Goal: Task Accomplishment & Management: Use online tool/utility

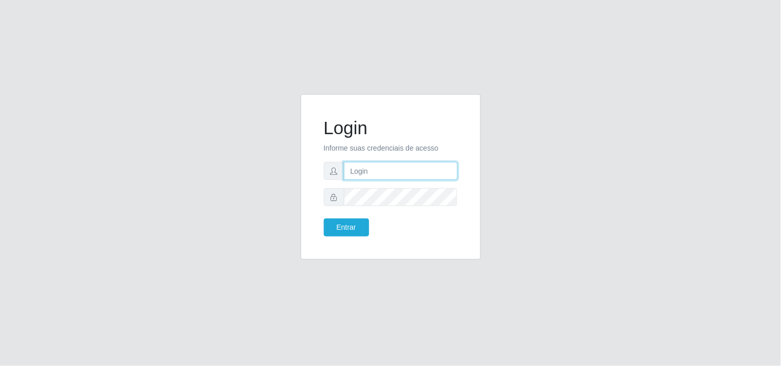
click at [405, 170] on input "text" at bounding box center [401, 171] width 114 height 18
type input "biatriz@comprebem"
click at [324, 219] on button "Entrar" at bounding box center [346, 228] width 45 height 18
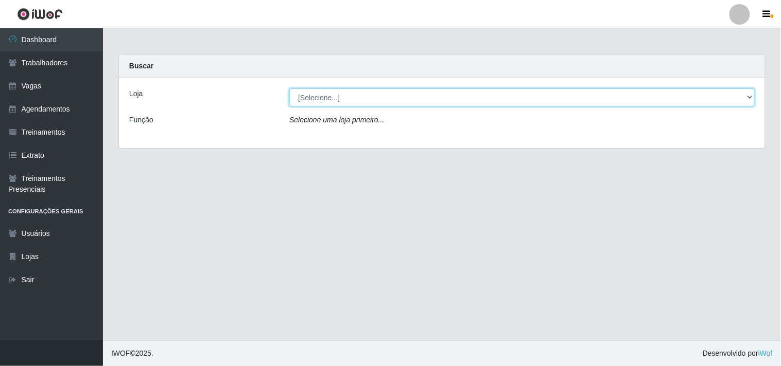
click at [354, 99] on select "[Selecione...] Supermercado Compre Bem - Itabaiana" at bounding box center [521, 98] width 465 height 18
select select "264"
click at [289, 89] on select "[Selecione...] Supermercado Compre Bem - Itabaiana" at bounding box center [521, 98] width 465 height 18
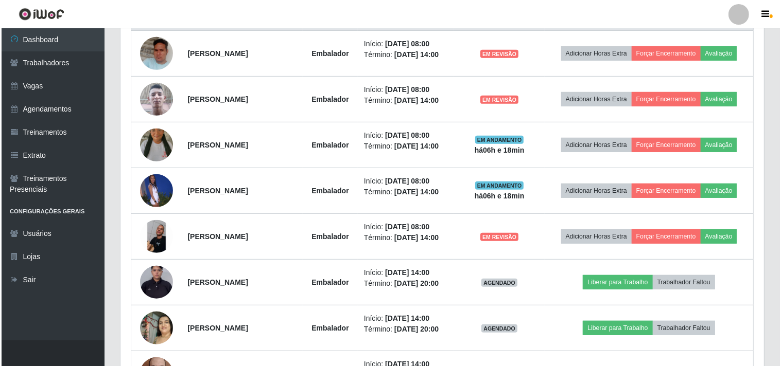
scroll to position [363, 0]
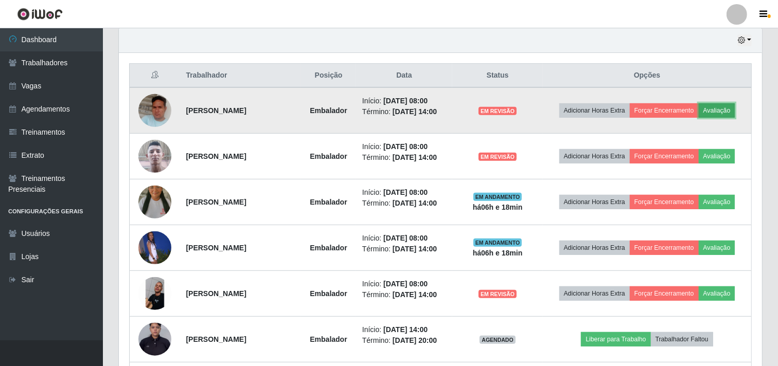
click at [727, 109] on button "Avaliação" at bounding box center [717, 110] width 37 height 14
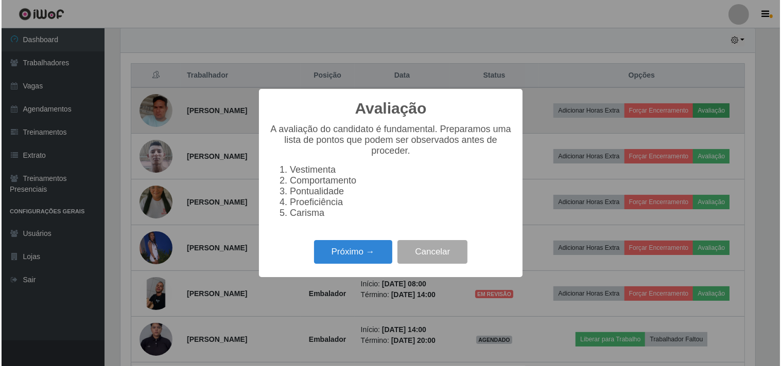
scroll to position [213, 637]
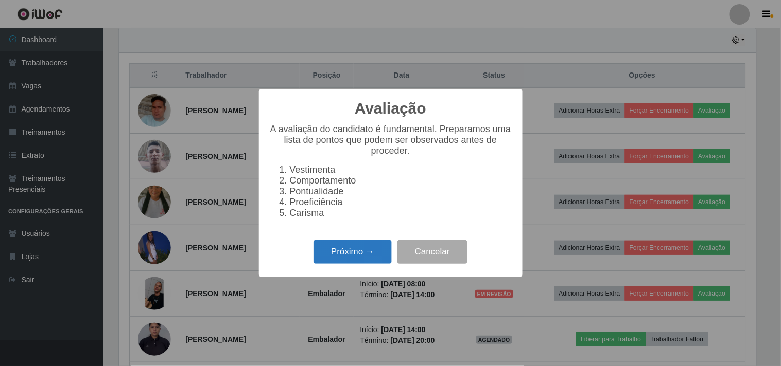
click at [363, 252] on button "Próximo →" at bounding box center [352, 252] width 78 height 24
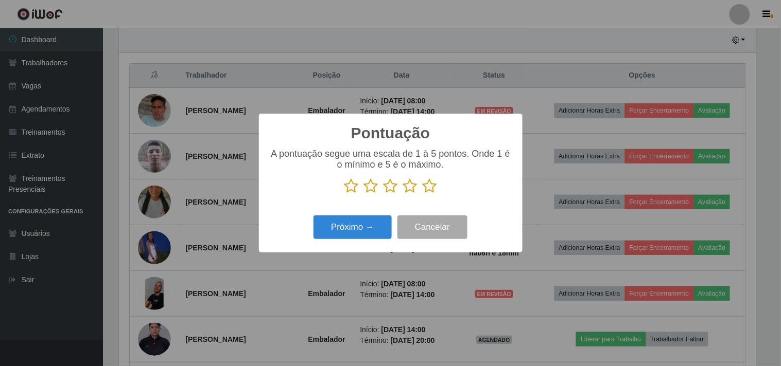
scroll to position [514505, 514081]
click at [410, 188] on icon at bounding box center [410, 186] width 14 height 15
click at [403, 194] on input "radio" at bounding box center [403, 194] width 0 height 0
click at [378, 219] on button "Próximo →" at bounding box center [352, 228] width 78 height 24
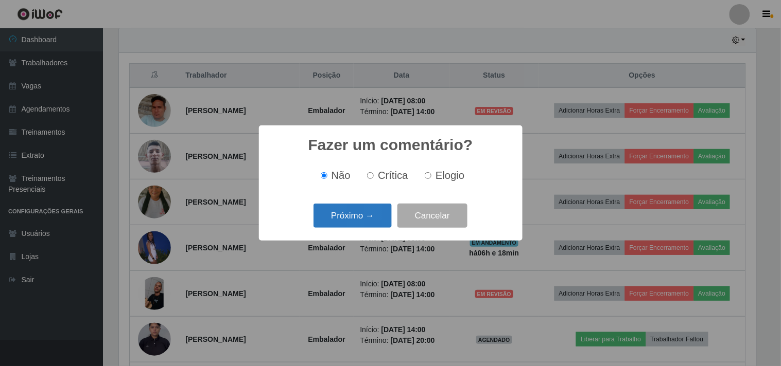
click at [372, 224] on button "Próximo →" at bounding box center [352, 216] width 78 height 24
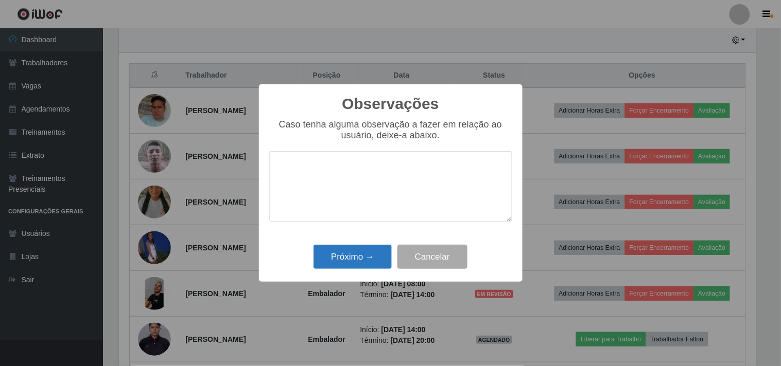
click at [371, 248] on div "Próximo → Cancelar" at bounding box center [390, 256] width 243 height 29
click at [368, 250] on button "Próximo →" at bounding box center [352, 257] width 78 height 24
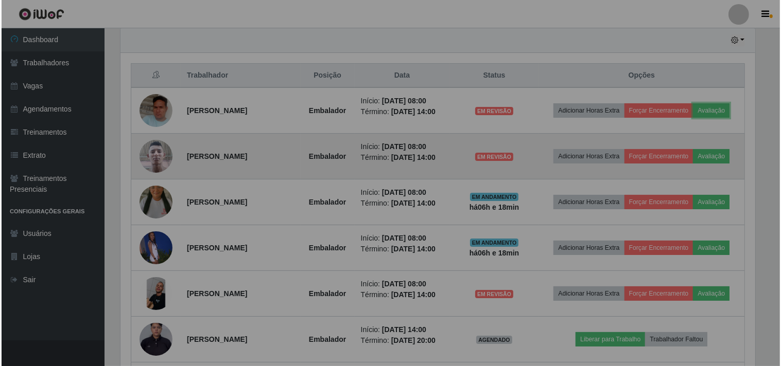
scroll to position [213, 643]
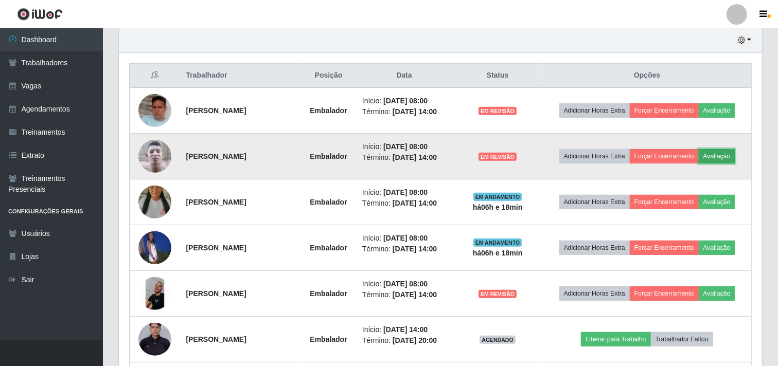
click at [722, 153] on button "Avaliação" at bounding box center [717, 156] width 37 height 14
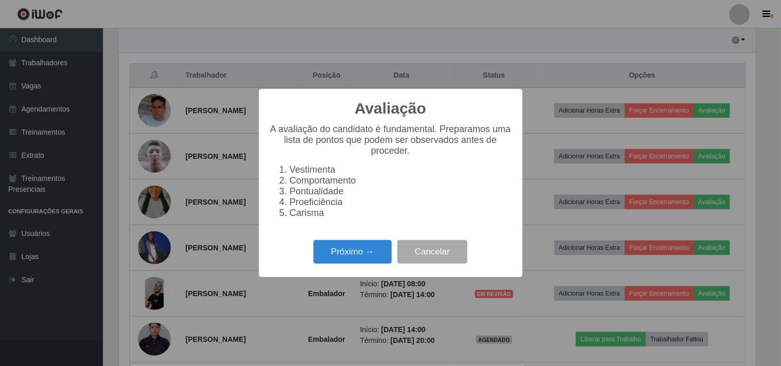
scroll to position [213, 637]
click at [371, 249] on button "Próximo →" at bounding box center [352, 252] width 78 height 24
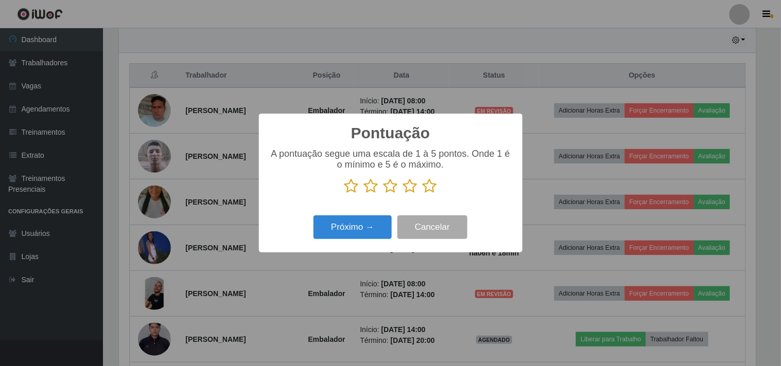
drag, startPoint x: 431, startPoint y: 189, endPoint x: 409, endPoint y: 201, distance: 25.1
click at [428, 191] on icon at bounding box center [430, 186] width 14 height 15
click at [423, 194] on input "radio" at bounding box center [423, 194] width 0 height 0
click at [371, 229] on button "Próximo →" at bounding box center [352, 228] width 78 height 24
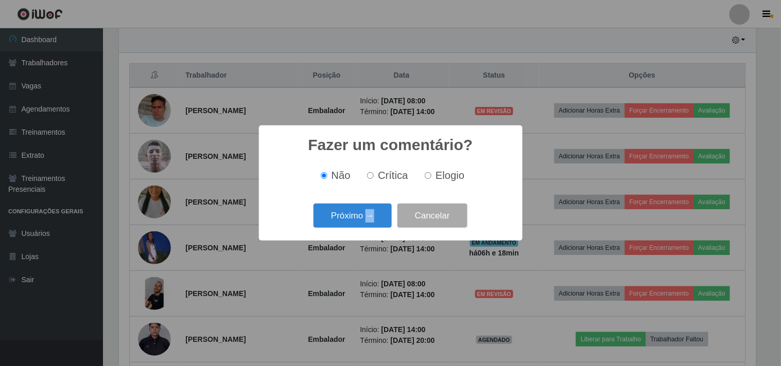
click at [371, 229] on div "Próximo → Cancelar" at bounding box center [390, 215] width 243 height 29
click at [371, 228] on button "Próximo →" at bounding box center [352, 216] width 78 height 24
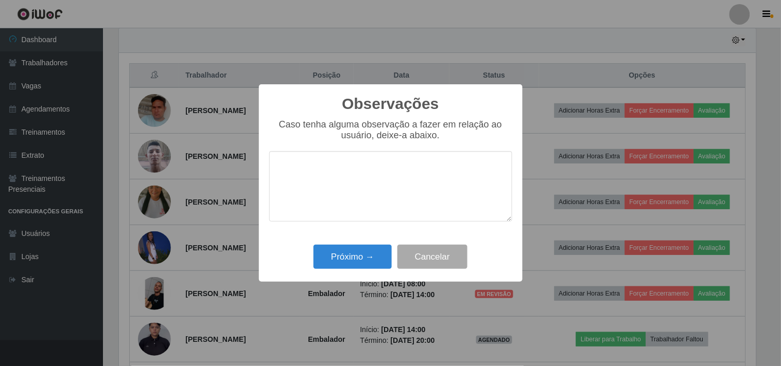
click at [370, 227] on div "Caso tenha alguma observação a fazer em relação ao usuário, deixe-a abaixo." at bounding box center [390, 175] width 243 height 113
click at [363, 259] on button "Próximo →" at bounding box center [352, 257] width 78 height 24
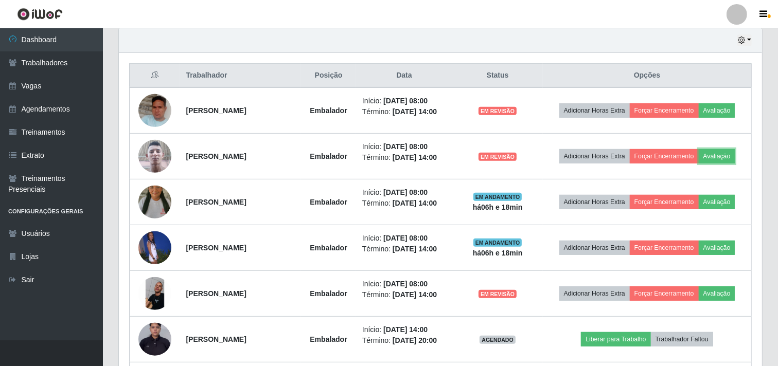
scroll to position [213, 643]
click at [365, 253] on li "Término: [DATE] 14:00" at bounding box center [404, 249] width 84 height 11
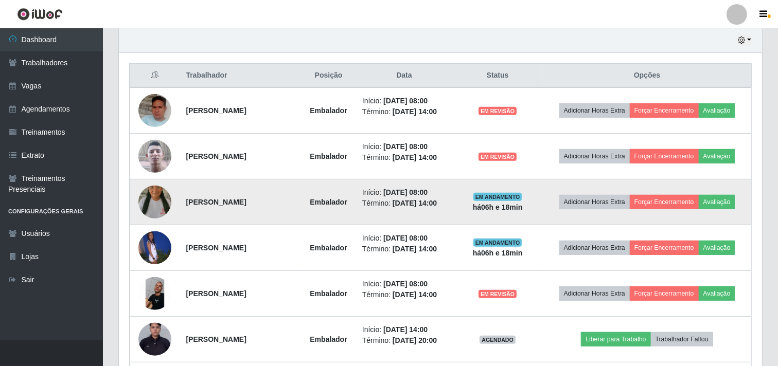
click at [722, 210] on td "Adicionar Horas Extra Forçar Encerramento Avaliação" at bounding box center [647, 203] width 208 height 46
click at [719, 203] on button "Avaliação" at bounding box center [717, 202] width 37 height 14
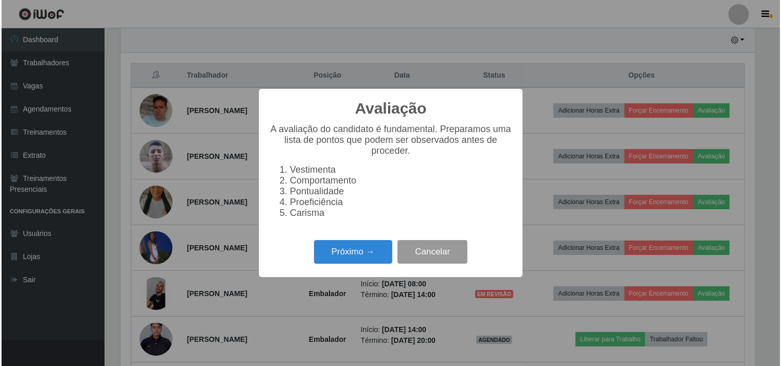
scroll to position [213, 637]
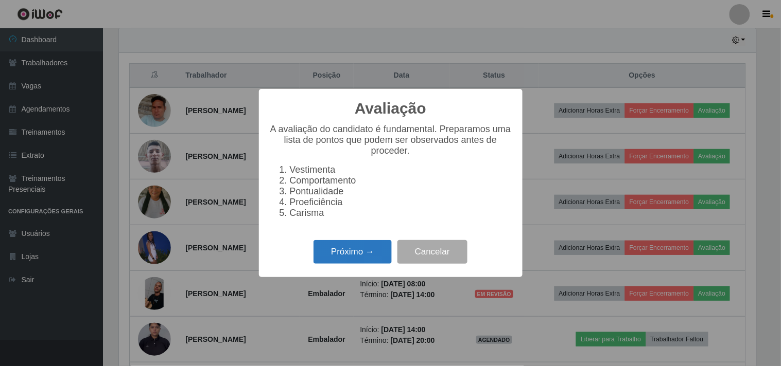
click at [357, 254] on button "Próximo →" at bounding box center [352, 252] width 78 height 24
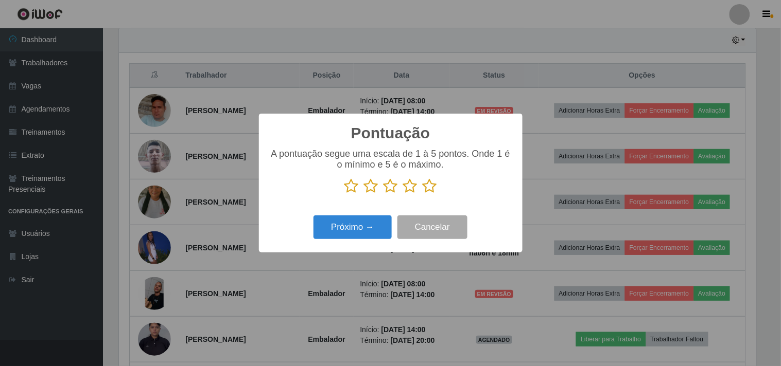
click at [390, 190] on icon at bounding box center [390, 186] width 14 height 15
click at [383, 194] on input "radio" at bounding box center [383, 194] width 0 height 0
click at [374, 235] on button "Próximo →" at bounding box center [352, 228] width 78 height 24
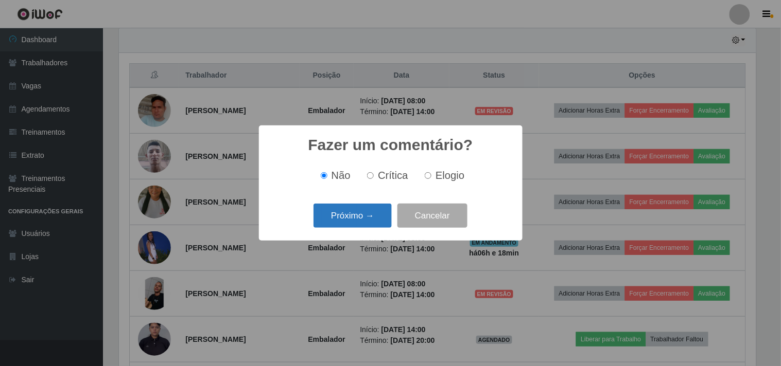
click at [372, 225] on button "Próximo →" at bounding box center [352, 216] width 78 height 24
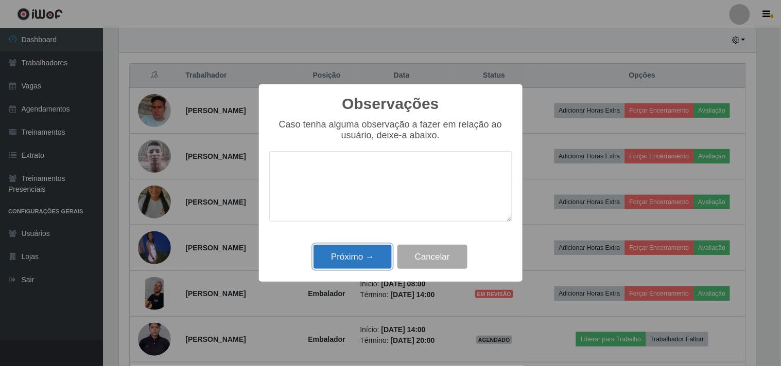
click at [365, 251] on button "Próximo →" at bounding box center [352, 257] width 78 height 24
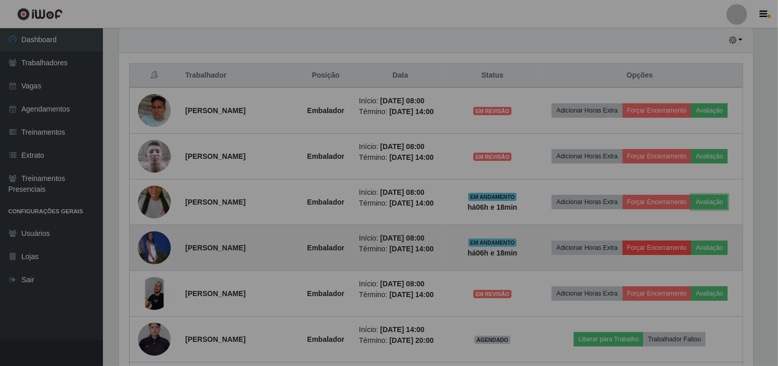
scroll to position [213, 643]
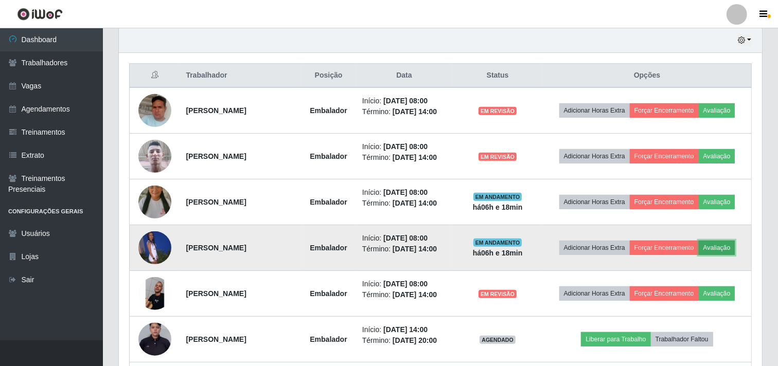
click at [731, 246] on button "Avaliação" at bounding box center [717, 248] width 37 height 14
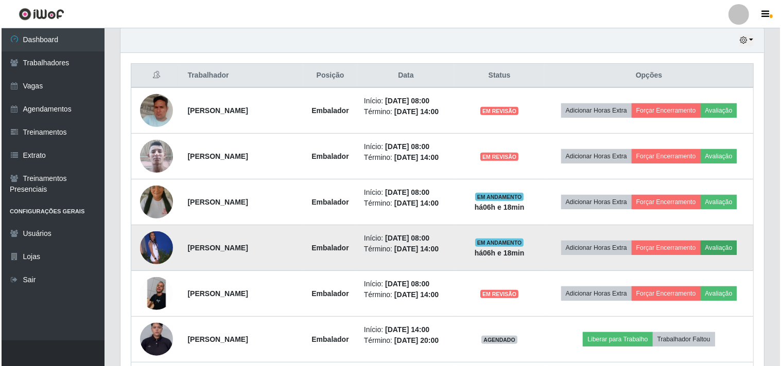
scroll to position [213, 637]
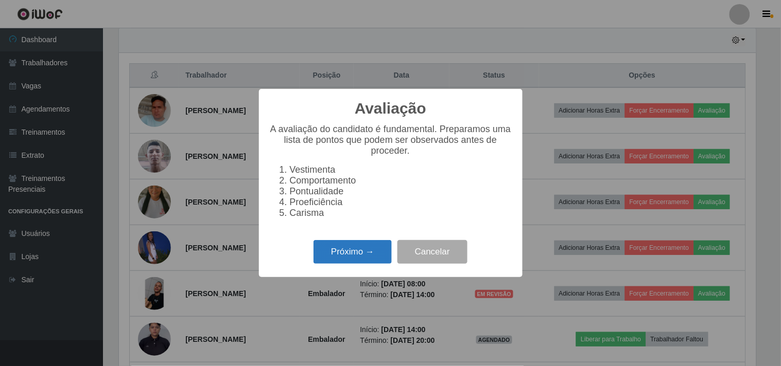
click at [376, 261] on button "Próximo →" at bounding box center [352, 252] width 78 height 24
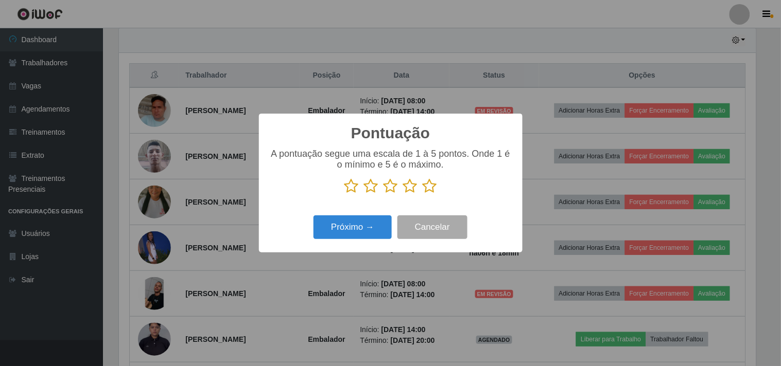
scroll to position [514505, 514081]
click at [409, 188] on icon at bounding box center [410, 186] width 14 height 15
click at [403, 194] on input "radio" at bounding box center [403, 194] width 0 height 0
click at [364, 233] on button "Próximo →" at bounding box center [352, 228] width 78 height 24
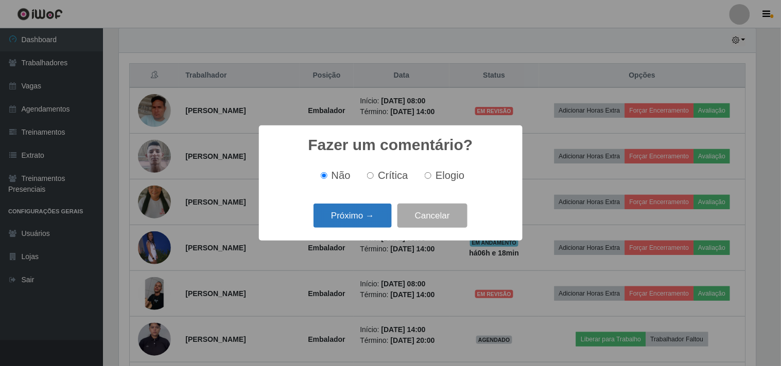
click at [361, 225] on button "Próximo →" at bounding box center [352, 216] width 78 height 24
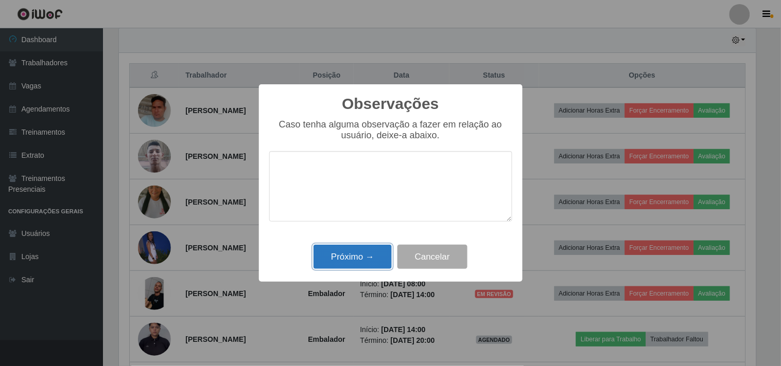
click at [351, 248] on button "Próximo →" at bounding box center [352, 257] width 78 height 24
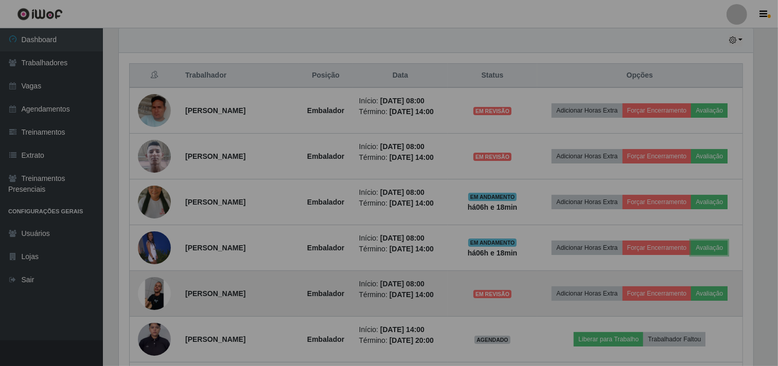
scroll to position [213, 643]
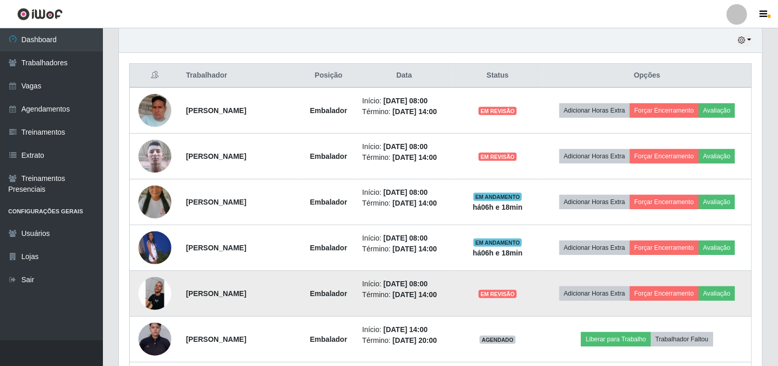
click at [712, 302] on td "Adicionar Horas Extra Forçar Encerramento Avaliação" at bounding box center [647, 294] width 208 height 46
click at [714, 296] on button "Avaliação" at bounding box center [717, 294] width 37 height 14
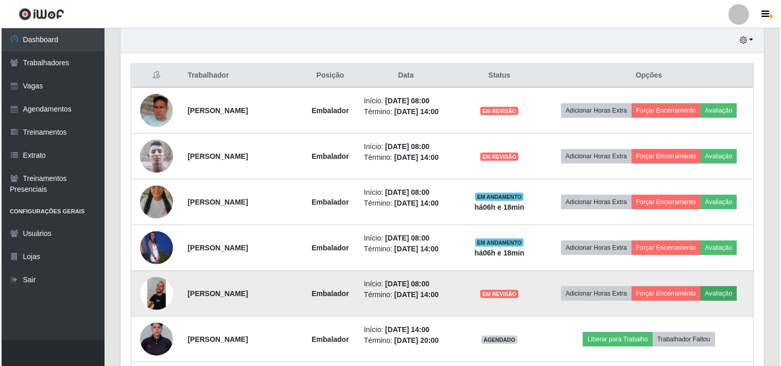
scroll to position [213, 637]
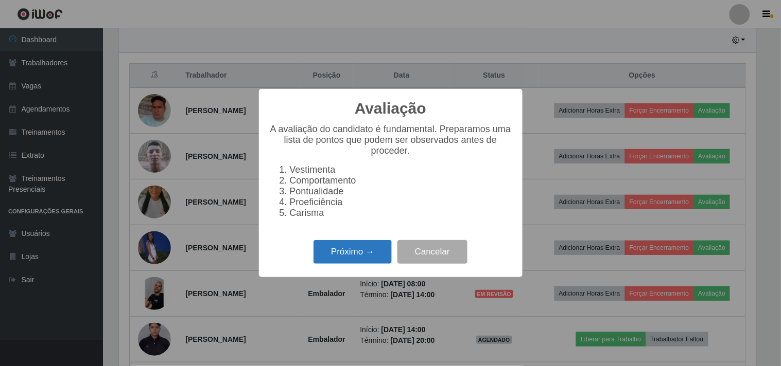
drag, startPoint x: 344, startPoint y: 271, endPoint x: 348, endPoint y: 255, distance: 16.5
click at [344, 267] on div "Próximo → Cancelar" at bounding box center [390, 251] width 243 height 29
click at [348, 255] on button "Próximo →" at bounding box center [352, 252] width 78 height 24
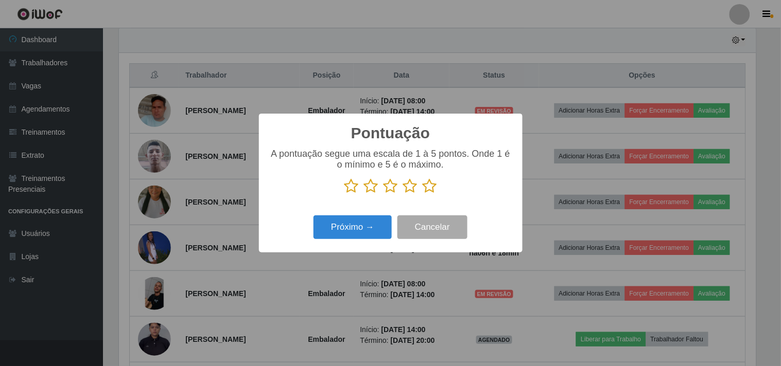
scroll to position [514505, 514081]
drag, startPoint x: 410, startPoint y: 182, endPoint x: 407, endPoint y: 194, distance: 12.2
click at [409, 184] on icon at bounding box center [410, 186] width 14 height 15
click at [403, 194] on input "radio" at bounding box center [403, 194] width 0 height 0
click at [376, 219] on button "Próximo →" at bounding box center [352, 228] width 78 height 24
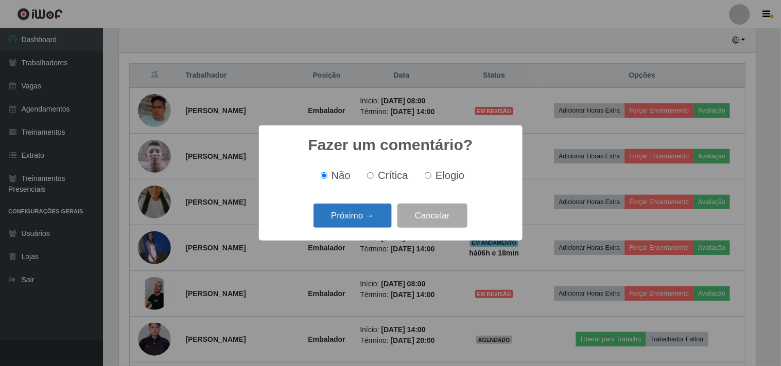
click at [356, 215] on button "Próximo →" at bounding box center [352, 216] width 78 height 24
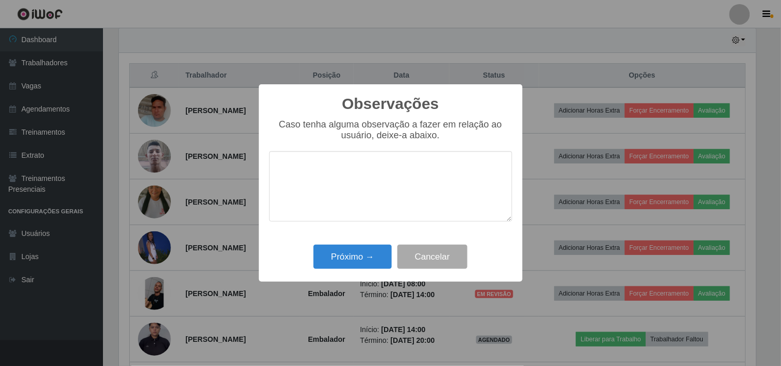
click at [353, 219] on textarea at bounding box center [390, 186] width 243 height 71
click at [357, 256] on button "Próximo →" at bounding box center [352, 257] width 78 height 24
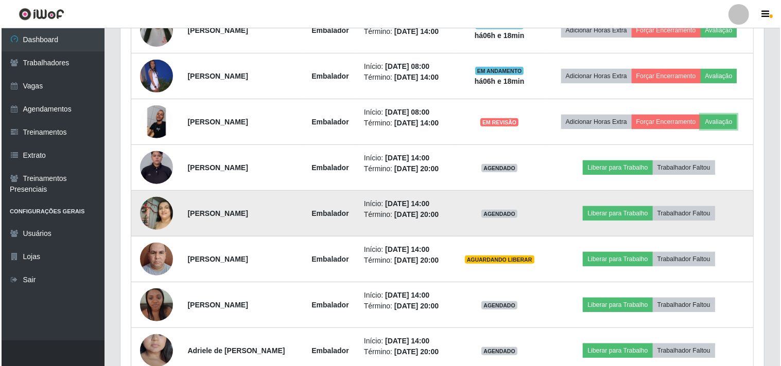
scroll to position [0, 0]
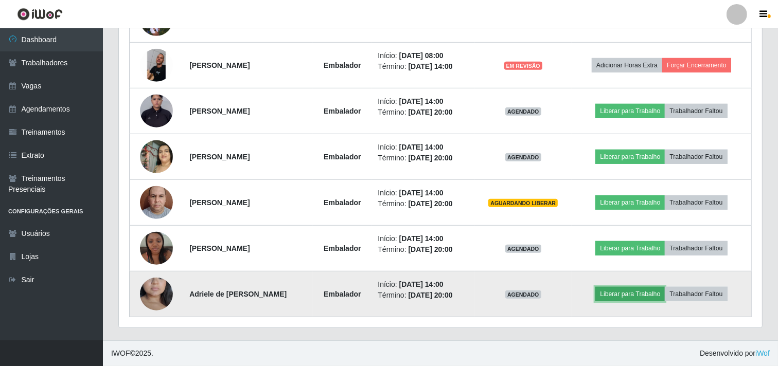
click at [624, 298] on button "Liberar para Trabalho" at bounding box center [630, 294] width 69 height 14
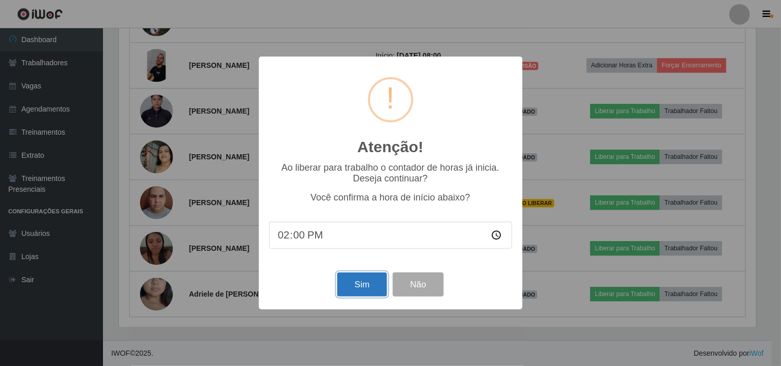
click at [375, 287] on button "Sim" at bounding box center [362, 285] width 50 height 24
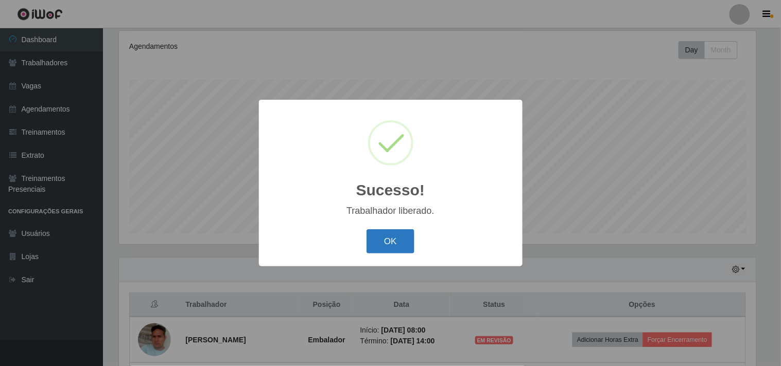
click at [379, 251] on button "OK" at bounding box center [390, 242] width 48 height 24
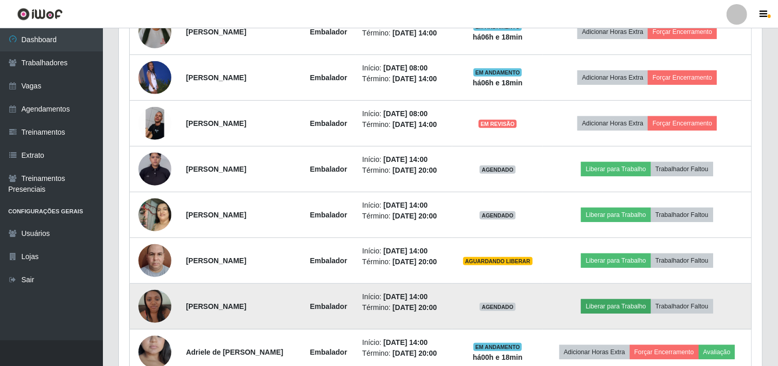
click at [599, 301] on td "Liberar para Trabalho Trabalhador Faltou" at bounding box center [647, 307] width 208 height 46
click at [599, 302] on button "Liberar para Trabalho" at bounding box center [615, 307] width 69 height 14
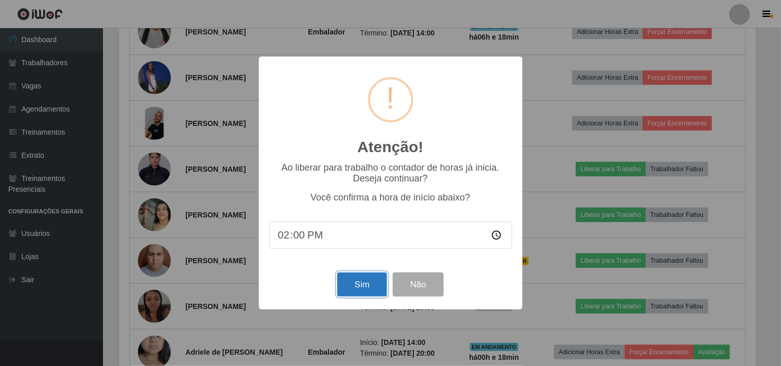
click at [371, 278] on button "Sim" at bounding box center [362, 285] width 50 height 24
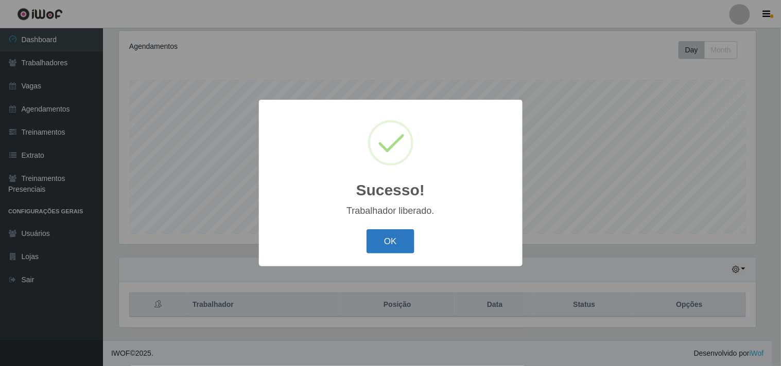
click at [389, 234] on button "OK" at bounding box center [390, 242] width 48 height 24
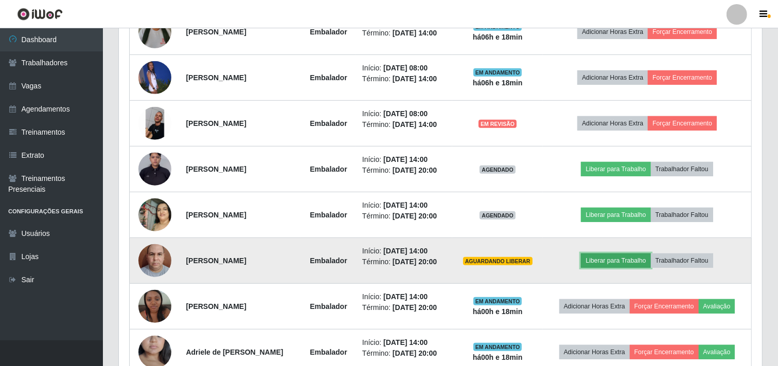
click at [640, 258] on button "Liberar para Trabalho" at bounding box center [615, 261] width 69 height 14
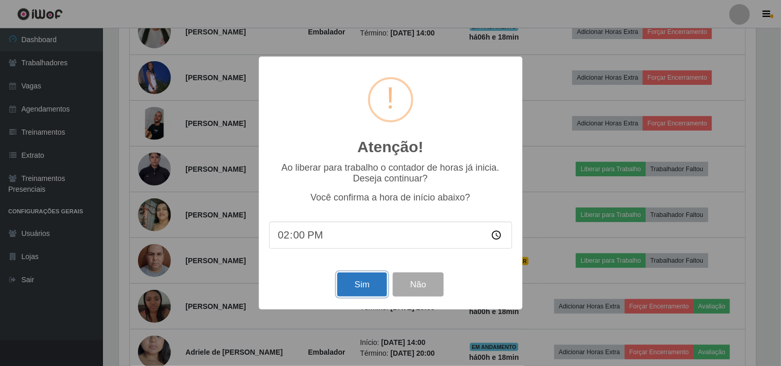
click at [373, 286] on button "Sim" at bounding box center [362, 285] width 50 height 24
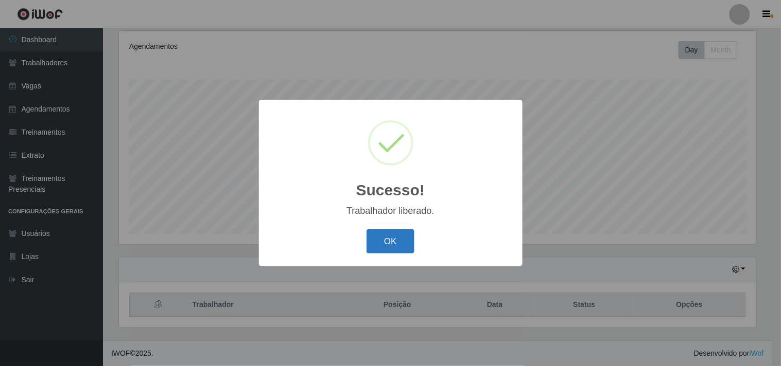
click at [404, 244] on button "OK" at bounding box center [390, 242] width 48 height 24
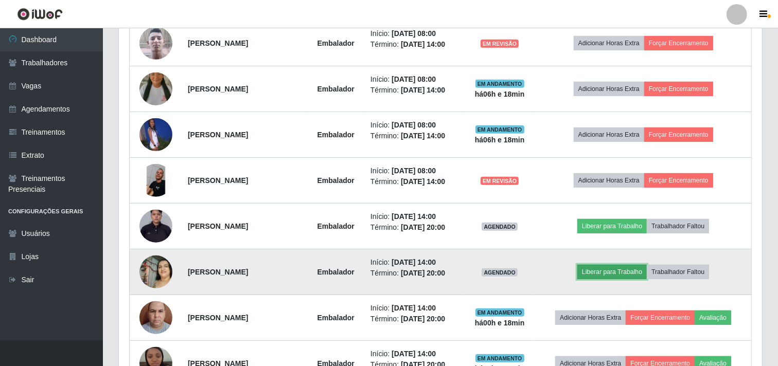
click at [610, 271] on button "Liberar para Trabalho" at bounding box center [612, 272] width 69 height 14
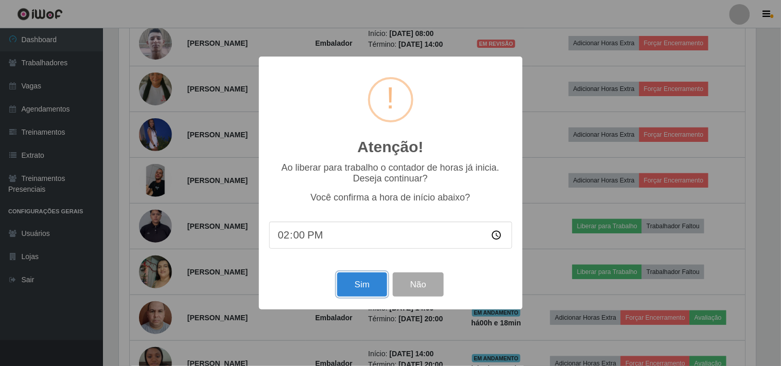
drag, startPoint x: 375, startPoint y: 276, endPoint x: 364, endPoint y: 281, distance: 11.5
click at [366, 281] on button "Sim" at bounding box center [362, 285] width 50 height 24
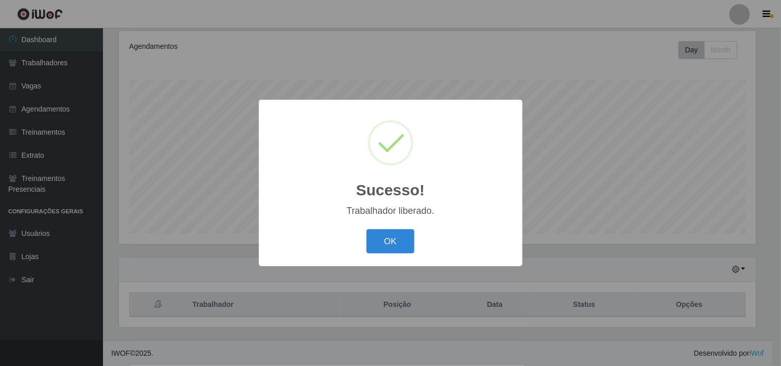
click at [388, 248] on button "OK" at bounding box center [390, 242] width 48 height 24
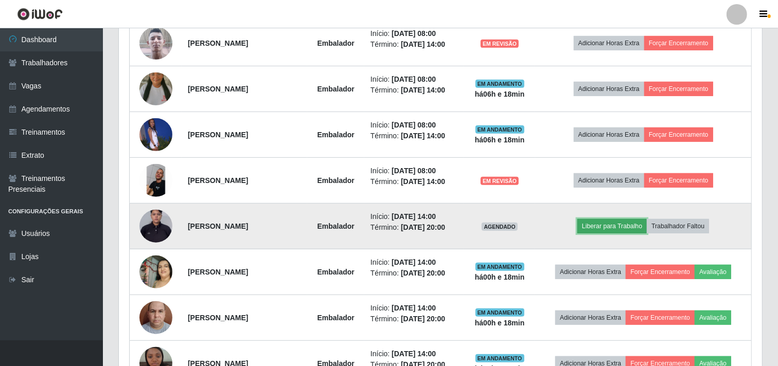
click at [640, 229] on button "Liberar para Trabalho" at bounding box center [612, 226] width 69 height 14
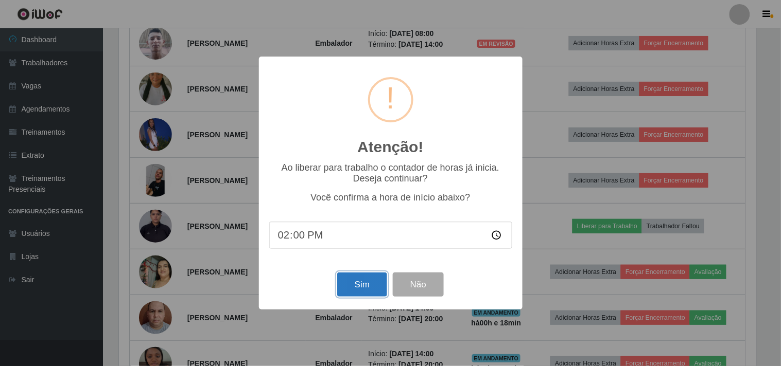
click at [357, 282] on button "Sim" at bounding box center [362, 285] width 50 height 24
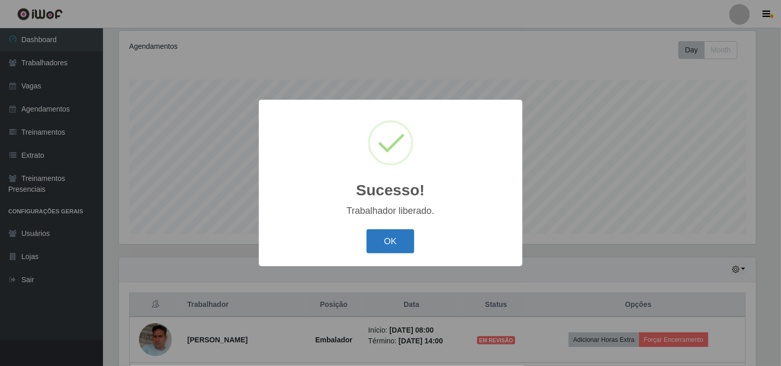
click at [383, 235] on button "OK" at bounding box center [390, 242] width 48 height 24
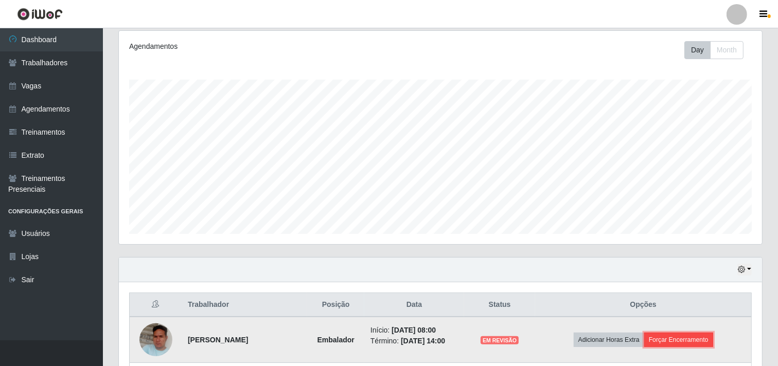
click at [687, 338] on button "Forçar Encerramento" at bounding box center [678, 340] width 69 height 14
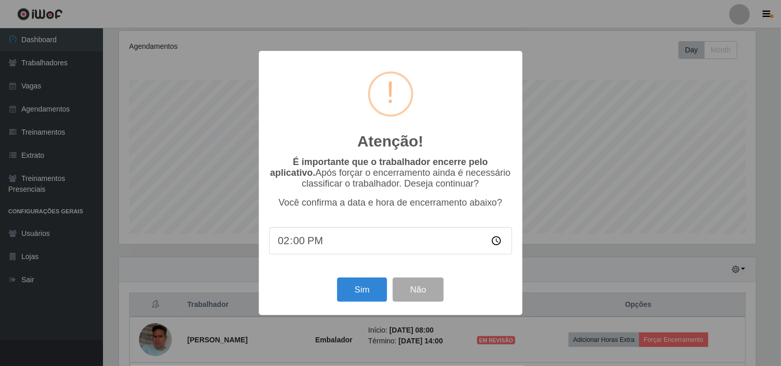
click at [363, 305] on div "Sim Não" at bounding box center [390, 289] width 243 height 29
click at [363, 296] on button "Sim" at bounding box center [362, 290] width 50 height 24
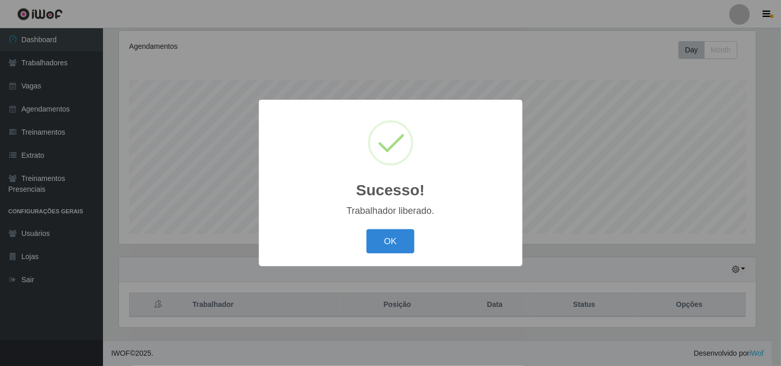
click at [416, 235] on div "OK Cancel" at bounding box center [390, 241] width 243 height 29
drag, startPoint x: 390, startPoint y: 240, endPoint x: 620, endPoint y: 284, distance: 234.2
click at [395, 239] on button "OK" at bounding box center [390, 242] width 48 height 24
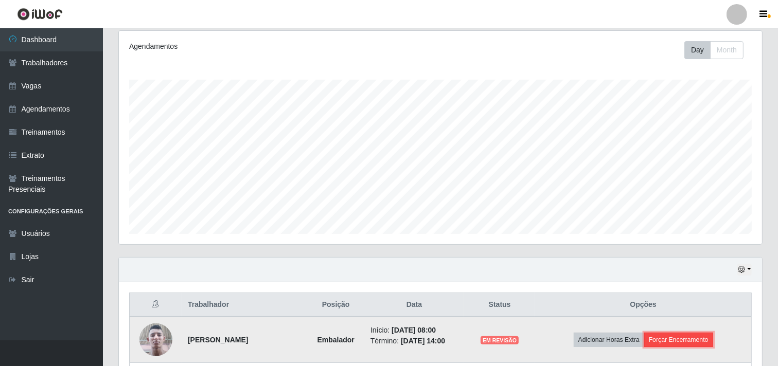
click at [680, 341] on button "Forçar Encerramento" at bounding box center [678, 340] width 69 height 14
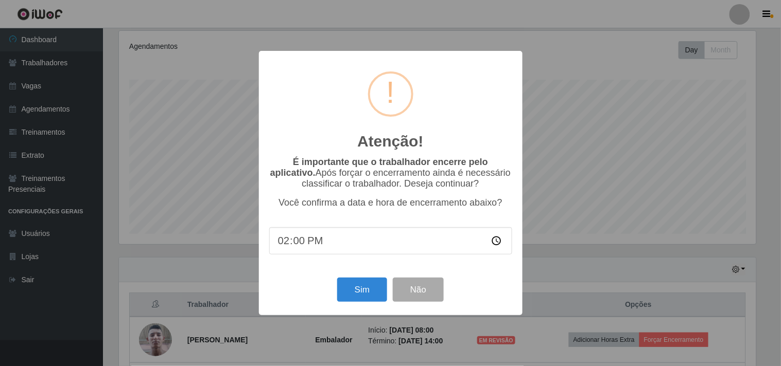
click at [363, 307] on div "Atenção! × É importante que o trabalhador encerre pelo aplicativo. Após forçar …" at bounding box center [391, 183] width 264 height 264
click at [356, 298] on button "Sim" at bounding box center [362, 290] width 50 height 24
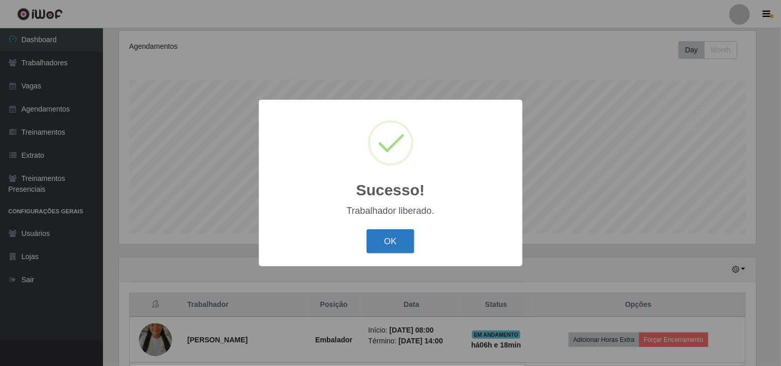
click at [379, 243] on button "OK" at bounding box center [390, 242] width 48 height 24
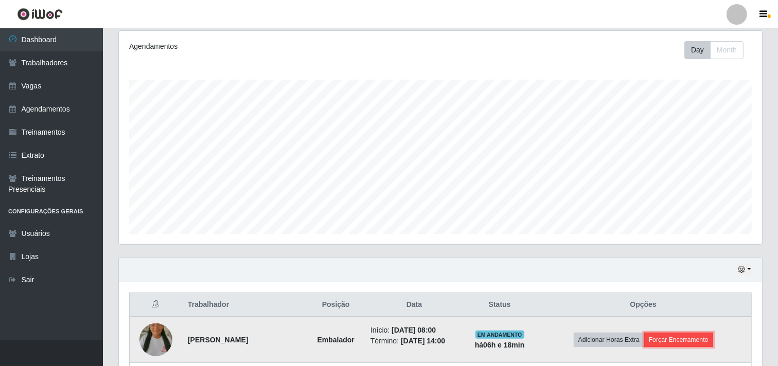
click at [685, 341] on button "Forçar Encerramento" at bounding box center [678, 340] width 69 height 14
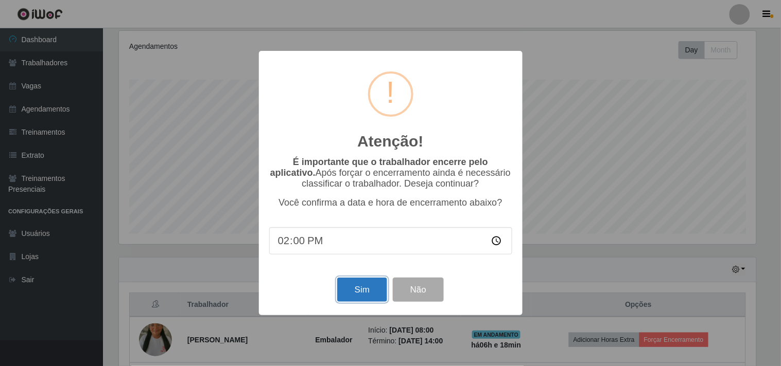
click at [340, 297] on button "Sim" at bounding box center [362, 290] width 50 height 24
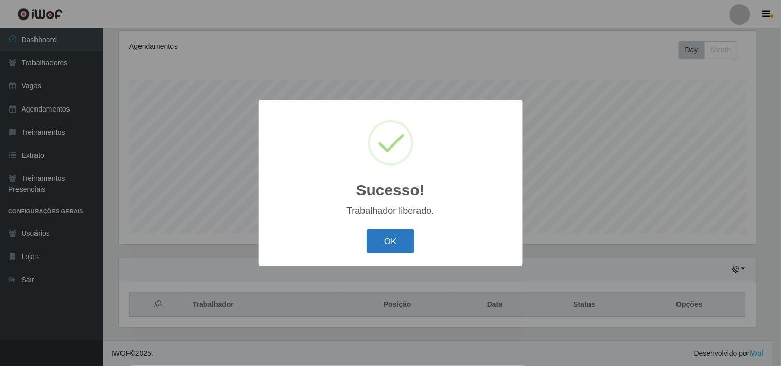
click at [386, 235] on button "OK" at bounding box center [390, 242] width 48 height 24
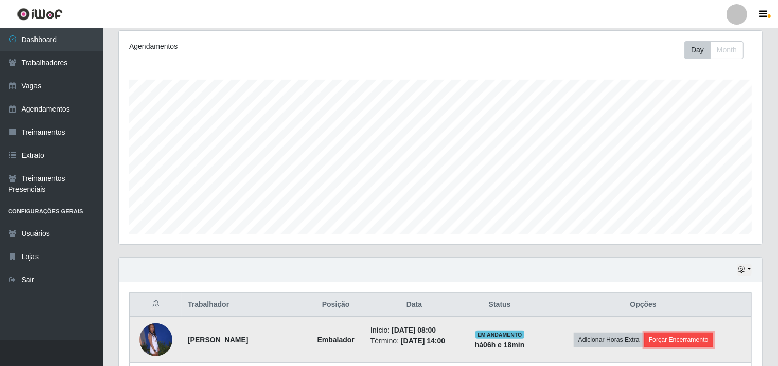
click at [696, 346] on button "Forçar Encerramento" at bounding box center [678, 340] width 69 height 14
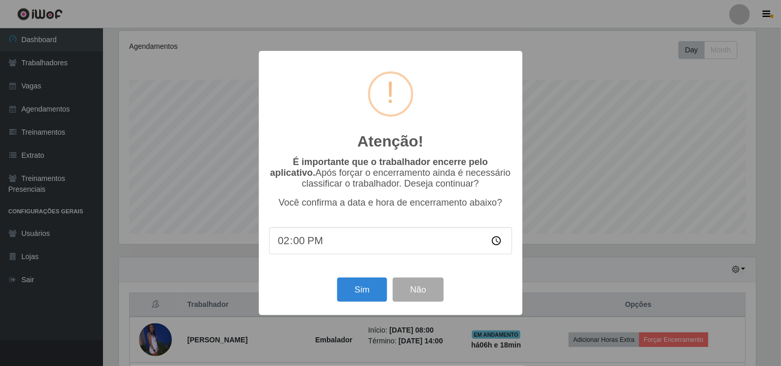
click at [343, 278] on div "Sim Não" at bounding box center [390, 289] width 243 height 29
click at [377, 305] on div "Sim Não" at bounding box center [390, 289] width 243 height 29
click at [376, 302] on button "Sim" at bounding box center [362, 290] width 50 height 24
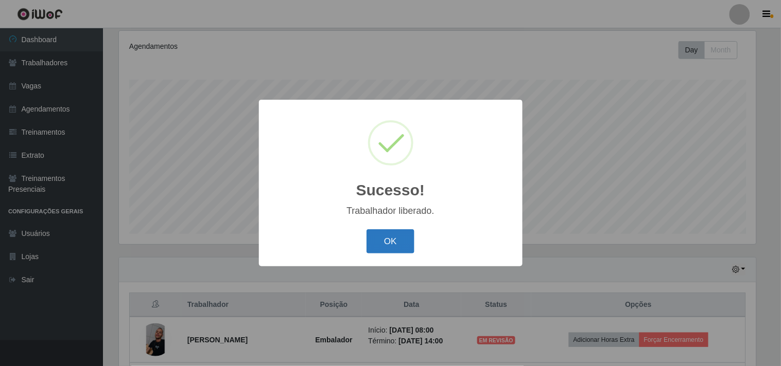
click at [397, 248] on button "OK" at bounding box center [390, 242] width 48 height 24
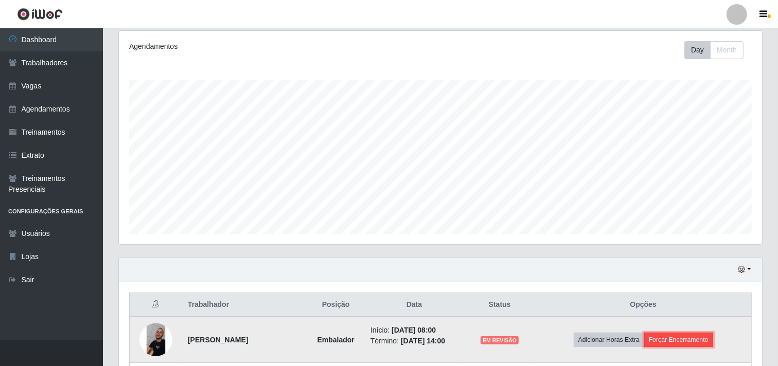
click at [688, 333] on button "Forçar Encerramento" at bounding box center [678, 340] width 69 height 14
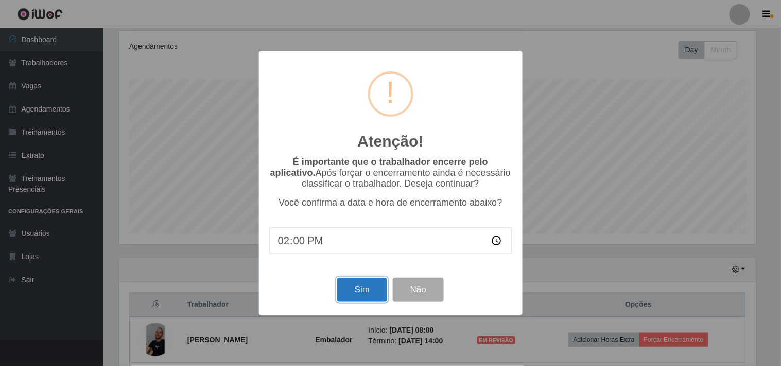
click at [359, 292] on button "Sim" at bounding box center [362, 290] width 50 height 24
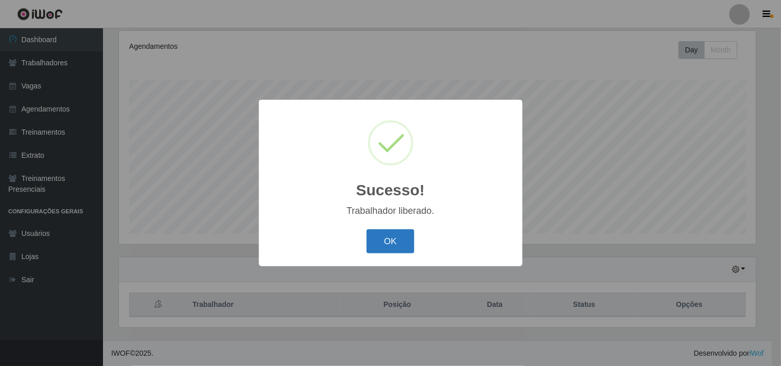
click at [392, 239] on button "OK" at bounding box center [390, 242] width 48 height 24
